Goal: Task Accomplishment & Management: Manage account settings

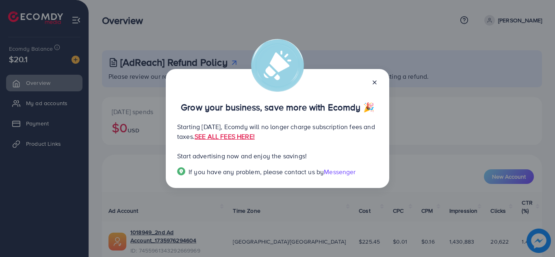
click at [377, 80] on icon at bounding box center [375, 82] width 7 height 7
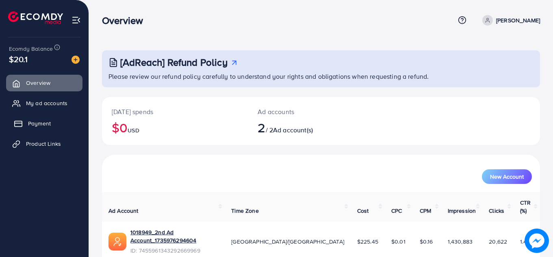
click at [33, 123] on span "Payment" at bounding box center [39, 124] width 23 height 8
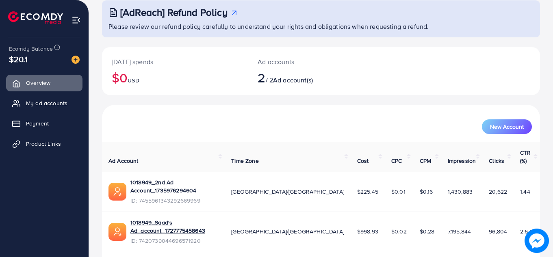
scroll to position [54, 0]
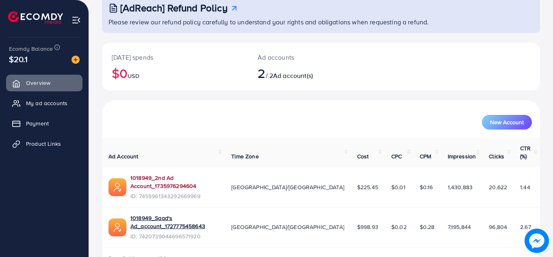
click at [218, 174] on link "1018949_2nd Ad Account_1735976294604" at bounding box center [174, 182] width 88 height 17
click at [59, 102] on span "My ad accounts" at bounding box center [48, 103] width 41 height 8
click at [33, 139] on link "Product Links" at bounding box center [44, 144] width 76 height 16
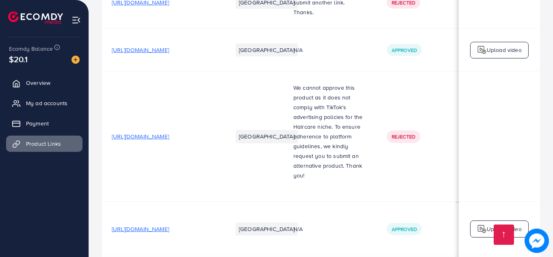
scroll to position [798, 0]
click at [40, 102] on span "My ad accounts" at bounding box center [48, 103] width 41 height 8
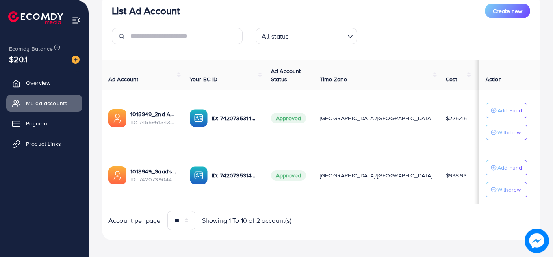
scroll to position [109, 0]
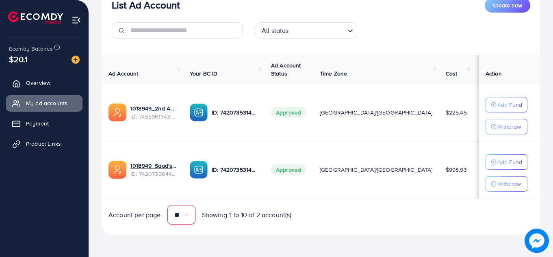
click at [183, 217] on select "** ** ** ***" at bounding box center [181, 215] width 28 height 20
click at [234, 216] on span "Showing 1 To 10 of 2 account(s)" at bounding box center [247, 215] width 90 height 9
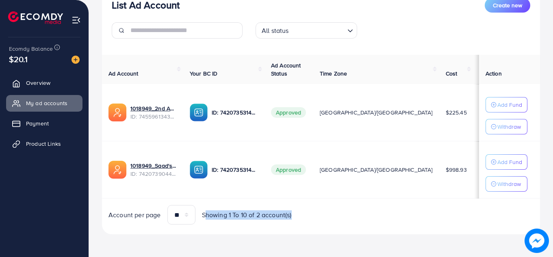
click at [234, 216] on span "Showing 1 To 10 of 2 account(s)" at bounding box center [247, 215] width 90 height 9
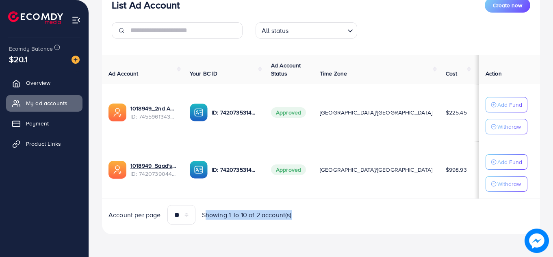
click at [234, 216] on span "Showing 1 To 10 of 2 account(s)" at bounding box center [247, 215] width 90 height 9
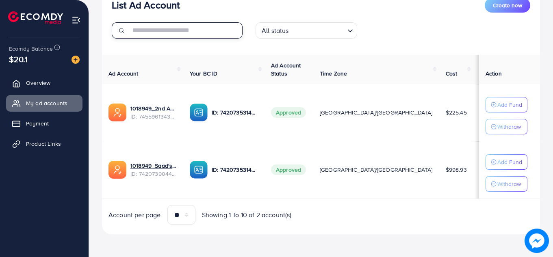
click at [193, 33] on input "text" at bounding box center [186, 30] width 112 height 16
click at [215, 46] on div "List Ad Account Create new All status Loading... Ad Account Your BC ID Ad Accou…" at bounding box center [321, 111] width 438 height 247
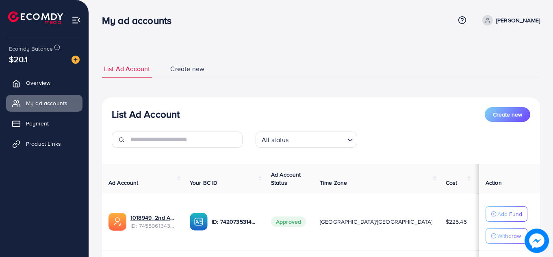
scroll to position [55, 0]
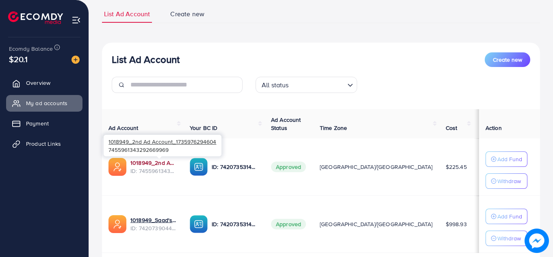
click at [167, 162] on link "1018949_2nd Ad Account_1735976294604" at bounding box center [153, 163] width 46 height 8
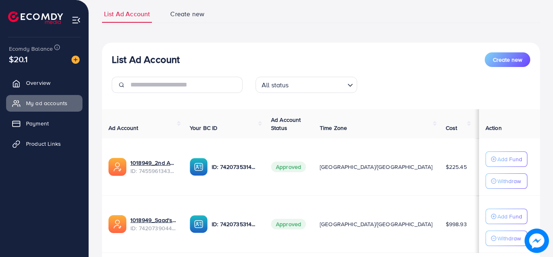
click at [123, 54] on div "List Ad Account Create new" at bounding box center [321, 59] width 419 height 15
click at [123, 54] on h3 "List Ad Account" at bounding box center [146, 60] width 68 height 12
click at [175, 46] on div "List Ad Account Create new All status Loading... Ad Account Your BC ID Ad Accou…" at bounding box center [321, 166] width 438 height 247
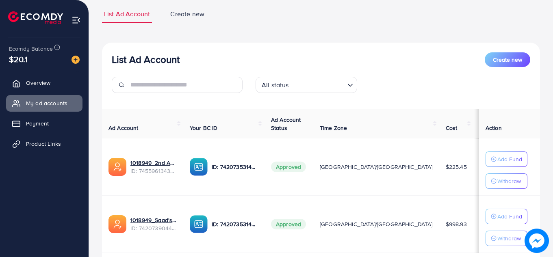
click at [158, 54] on h3 "List Ad Account" at bounding box center [146, 60] width 68 height 12
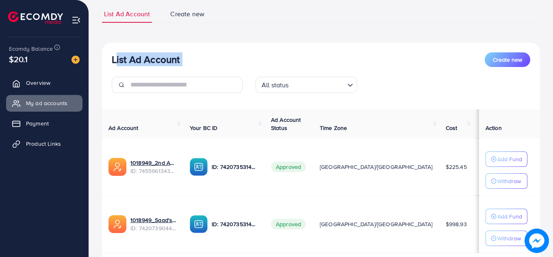
click at [149, 61] on h3 "List Ad Account" at bounding box center [146, 60] width 68 height 12
click at [138, 63] on h3 "List Ad Account" at bounding box center [146, 60] width 68 height 12
click at [114, 55] on h3 "List Ad Account" at bounding box center [146, 60] width 68 height 12
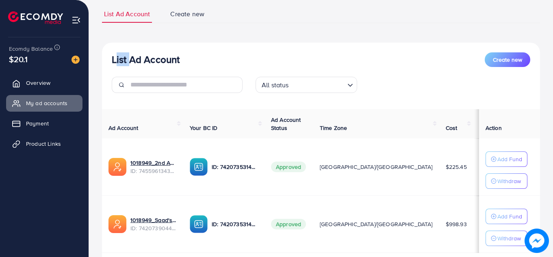
click at [114, 55] on h3 "List Ad Account" at bounding box center [146, 60] width 68 height 12
click at [131, 58] on h3 "List Ad Account" at bounding box center [146, 60] width 68 height 12
click at [159, 59] on h3 "List Ad Account" at bounding box center [146, 60] width 68 height 12
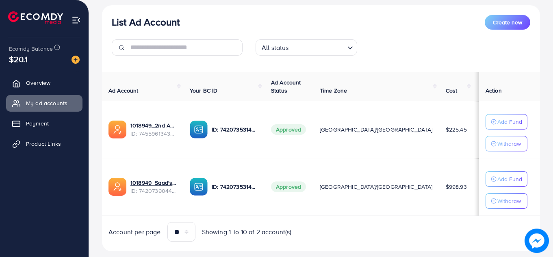
scroll to position [96, 0]
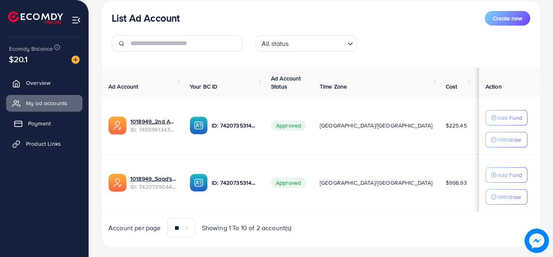
click at [56, 126] on link "Payment" at bounding box center [44, 123] width 76 height 16
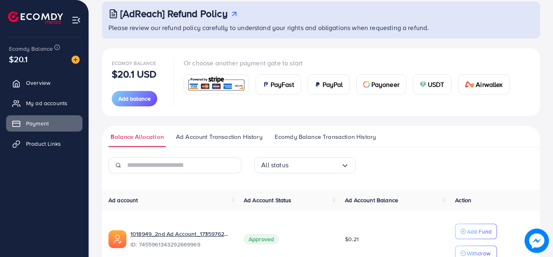
scroll to position [48, 0]
click at [202, 136] on span "Ad Account Transaction History" at bounding box center [219, 137] width 87 height 9
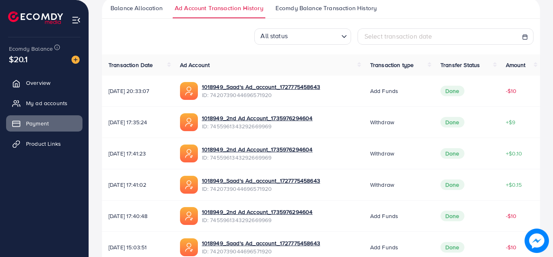
scroll to position [178, 0]
click at [381, 50] on div "All status Loading... Select transaction date Transaction Date Ad Account Trans…" at bounding box center [321, 222] width 438 height 388
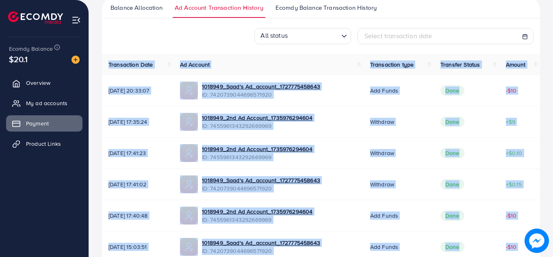
click at [381, 50] on div "All status Loading... Select transaction date Transaction Date Ad Account Trans…" at bounding box center [321, 222] width 438 height 388
click at [390, 46] on div "All status Loading... Select transaction date Transaction Date Ad Account Trans…" at bounding box center [321, 222] width 438 height 388
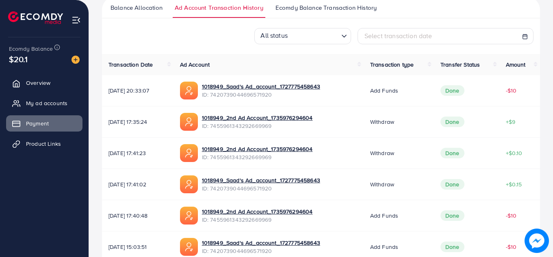
click at [390, 46] on div "All status Loading... Select transaction date Transaction Date Ad Account Trans…" at bounding box center [321, 222] width 438 height 388
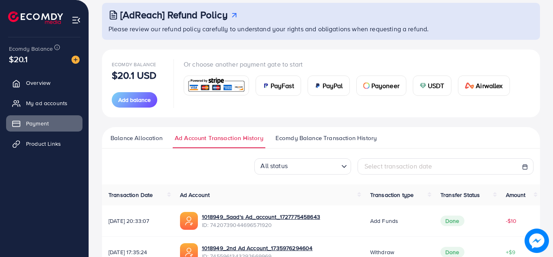
scroll to position [9, 0]
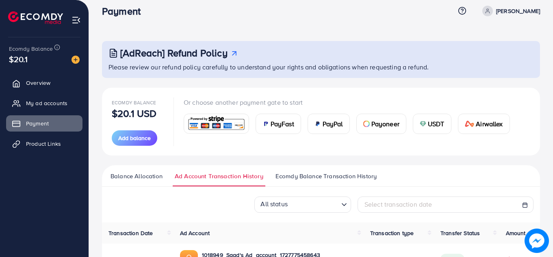
click at [143, 181] on link "Balance Allocation" at bounding box center [137, 179] width 56 height 15
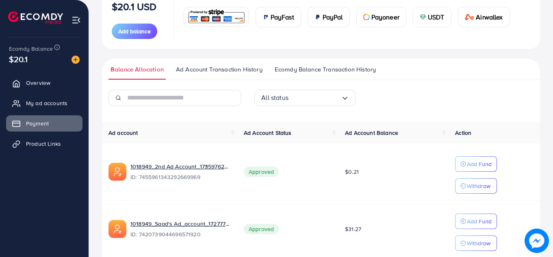
scroll to position [135, 0]
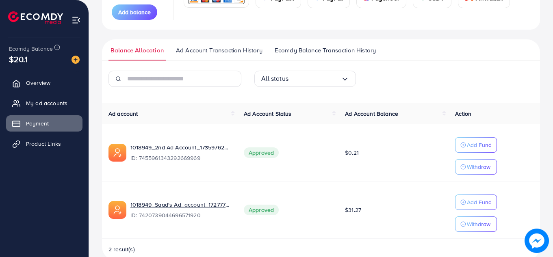
click at [320, 39] on ul "Balance Allocation Ad Account Transaction History Ecomdy Balance Transaction Hi…" at bounding box center [321, 50] width 438 height 22
click at [310, 50] on span "Ecomdy Balance Transaction History" at bounding box center [325, 50] width 101 height 9
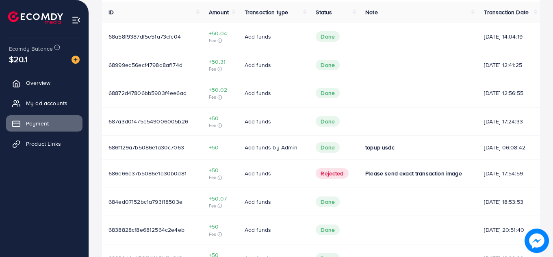
scroll to position [315, 0]
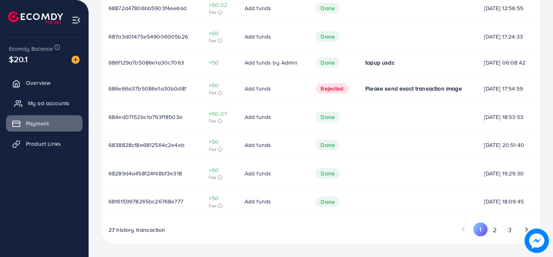
click at [48, 102] on span "My ad accounts" at bounding box center [48, 103] width 41 height 8
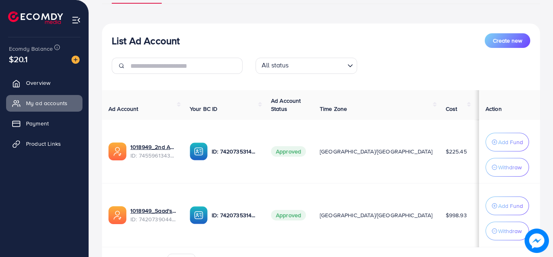
scroll to position [78, 0]
click at [371, 43] on div "List Ad Account Create new" at bounding box center [321, 40] width 419 height 15
